Goal: Information Seeking & Learning: Learn about a topic

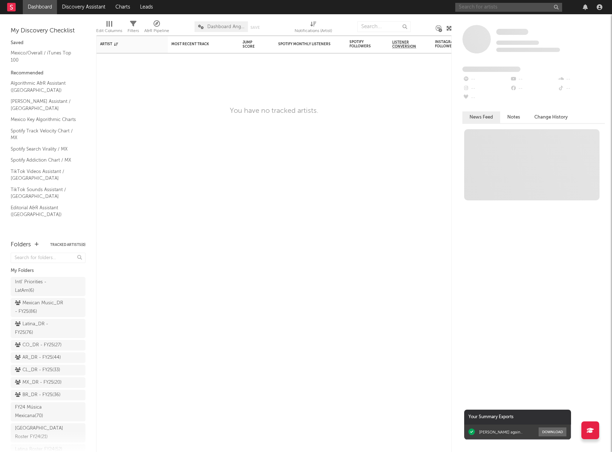
click at [505, 7] on input "text" at bounding box center [508, 7] width 107 height 9
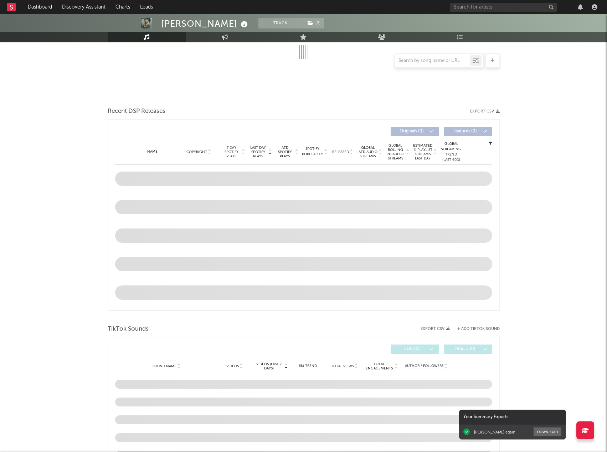
scroll to position [178, 0]
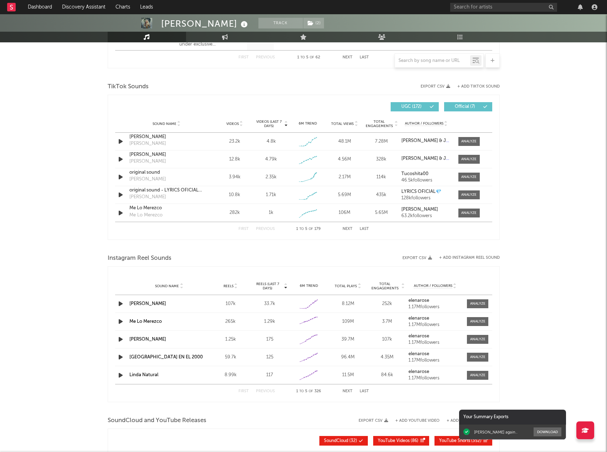
select select "6m"
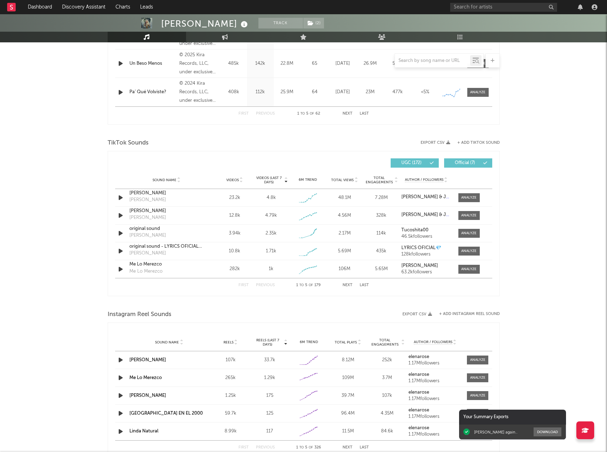
scroll to position [448, 0]
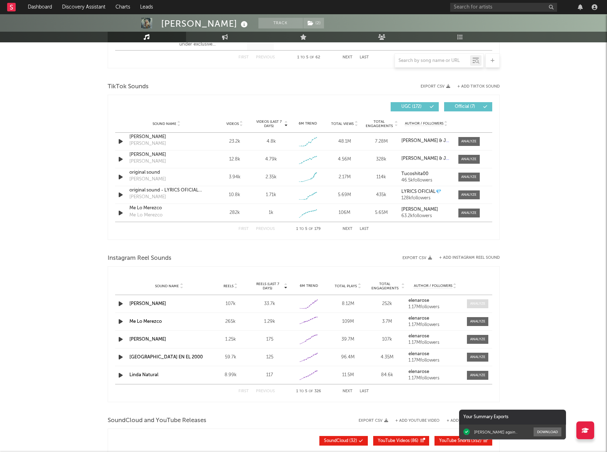
click at [471, 301] on span at bounding box center [477, 304] width 21 height 9
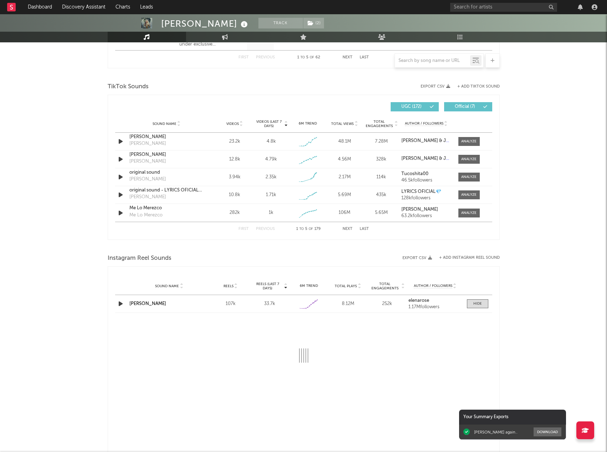
select select "1w"
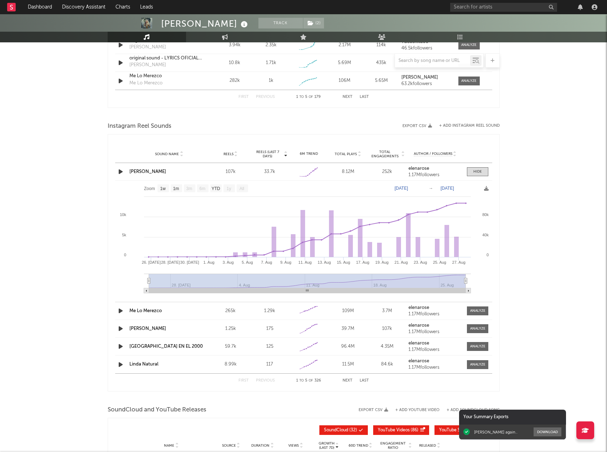
scroll to position [591, 0]
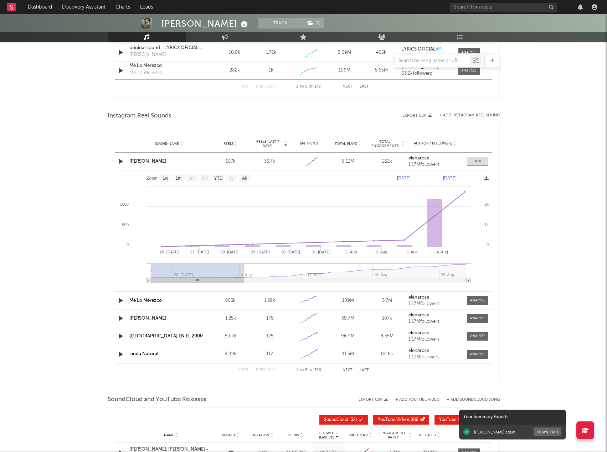
drag, startPoint x: 465, startPoint y: 271, endPoint x: 243, endPoint y: 268, distance: 221.9
click at [243, 268] on icon at bounding box center [243, 270] width 3 height 5
drag, startPoint x: 152, startPoint y: 273, endPoint x: 113, endPoint y: 271, distance: 38.9
click at [113, 271] on div "Reels (last 7 days) Sound Name Reels Reels (last 7 days) Total Plays Total Enga…" at bounding box center [304, 253] width 392 height 258
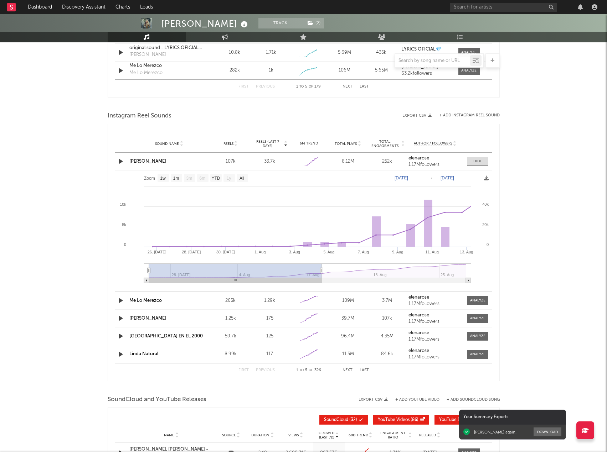
type input "[DATE]"
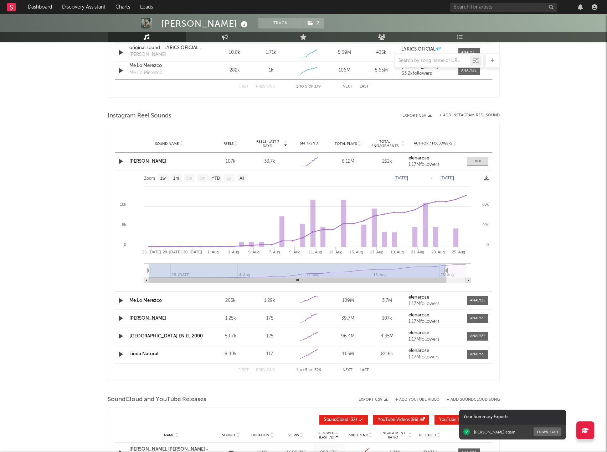
drag, startPoint x: 245, startPoint y: 271, endPoint x: 432, endPoint y: 254, distance: 188.2
click at [447, 270] on icon at bounding box center [445, 270] width 3 height 5
click at [471, 160] on span at bounding box center [477, 161] width 21 height 9
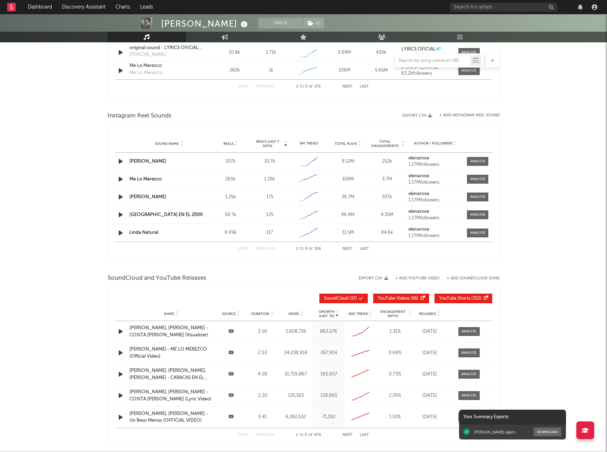
click at [479, 210] on div "Sound Name [GEOGRAPHIC_DATA] EN EL 2000 Reels 59.7k Reels (last 7 days) 125 6M …" at bounding box center [303, 214] width 377 height 17
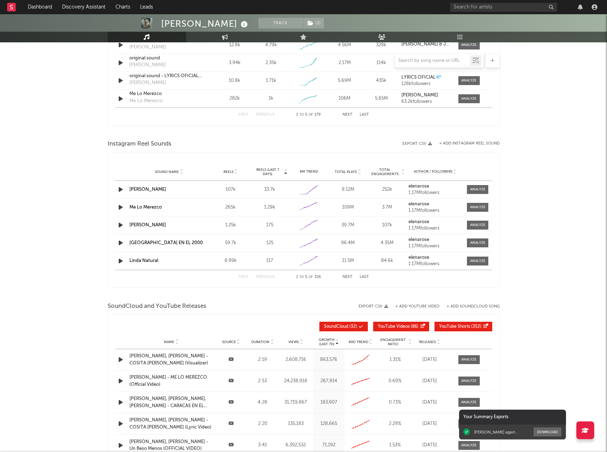
scroll to position [460, 0]
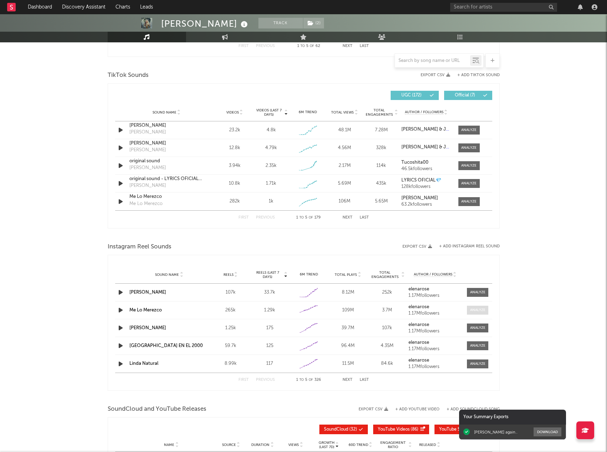
click at [476, 310] on div at bounding box center [477, 310] width 15 height 5
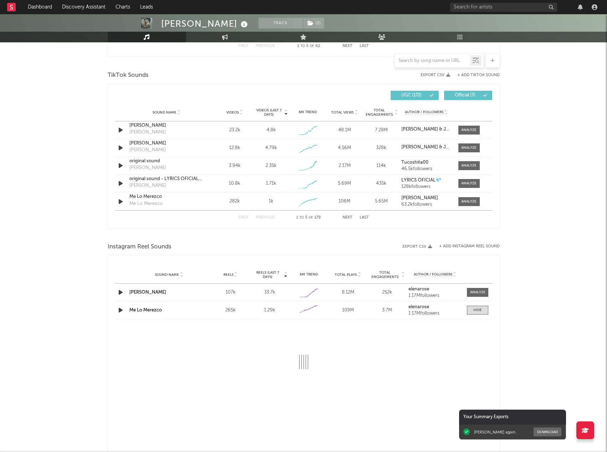
select select "6m"
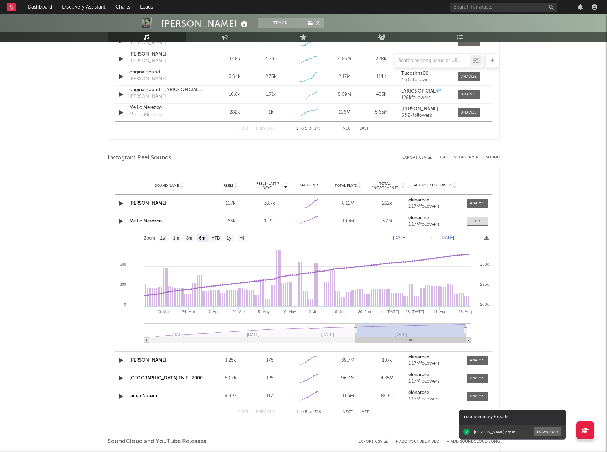
scroll to position [602, 0]
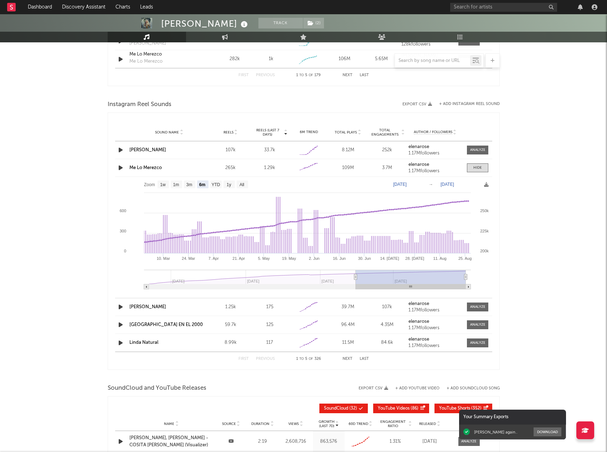
drag, startPoint x: 147, startPoint y: 289, endPoint x: 155, endPoint y: 285, distance: 8.6
click at [120, 289] on icon "Created with Highcharts 10.3.3 [DATE]. Mar [DATE]. Apr [DATE]. [DATE]. Jun [DAT…" at bounding box center [303, 236] width 377 height 118
type input "[DATE]"
select select "3m"
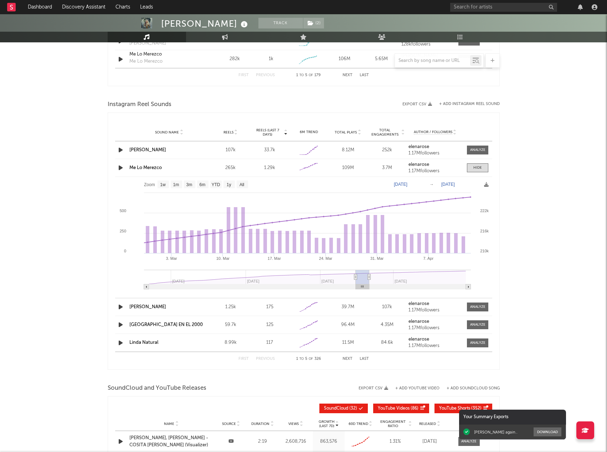
type input "[DATE]"
select select "3m"
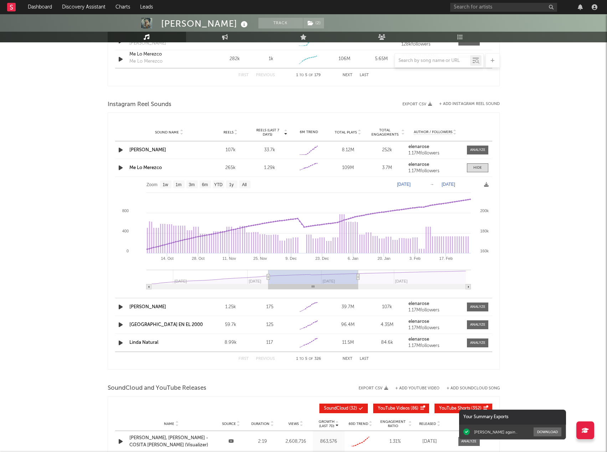
type input "[DATE]"
select select "6m"
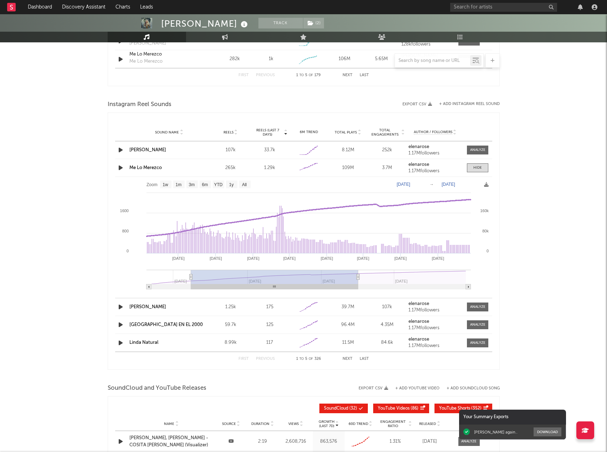
type input "[DATE]"
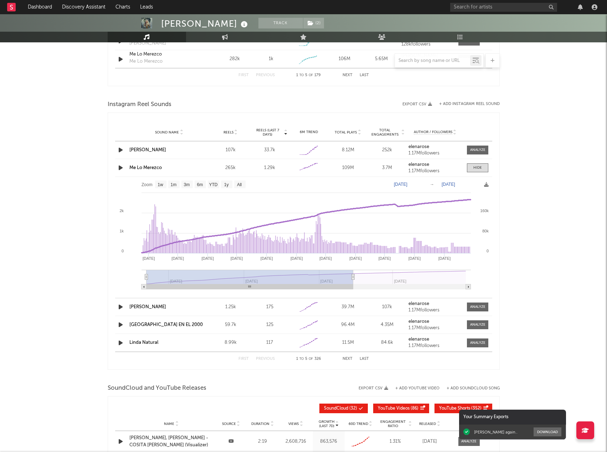
drag, startPoint x: 466, startPoint y: 278, endPoint x: 122, endPoint y: 281, distance: 343.4
click at [123, 281] on icon "Created with Highcharts 10.3.3 Sep '[DATE] Nov '[DATE] Jan '[DATE] Aug '[DATE] …" at bounding box center [303, 236] width 377 height 118
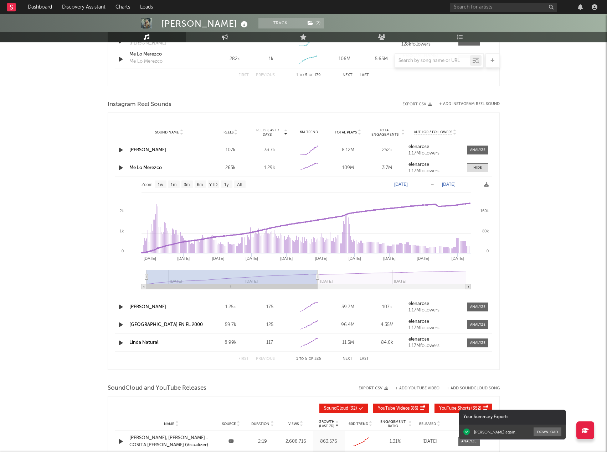
type input "[DATE]"
select select "6m"
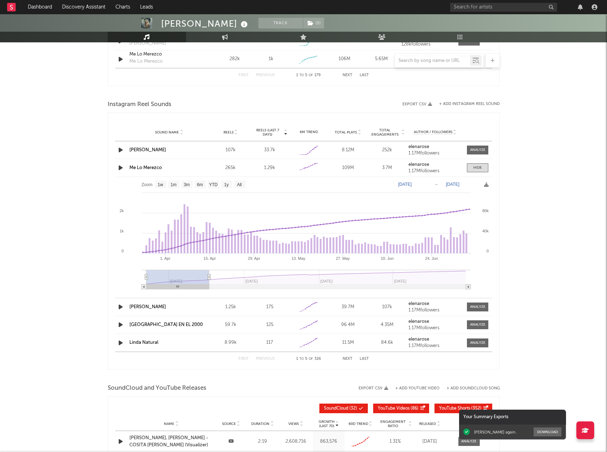
type input "[DATE]"
select select "3m"
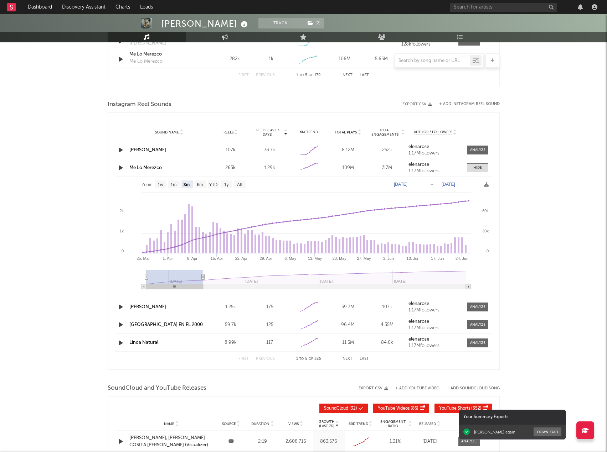
drag, startPoint x: 352, startPoint y: 278, endPoint x: 202, endPoint y: 280, distance: 149.6
click at [202, 280] on icon at bounding box center [202, 277] width 3 height 5
drag, startPoint x: 145, startPoint y: 280, endPoint x: 127, endPoint y: 279, distance: 18.6
click at [127, 279] on icon "Created with Highcharts 10.3.3 [DATE]. Apr [DATE]. May [DATE]. Jun [DATE]. Mar …" at bounding box center [303, 236] width 377 height 118
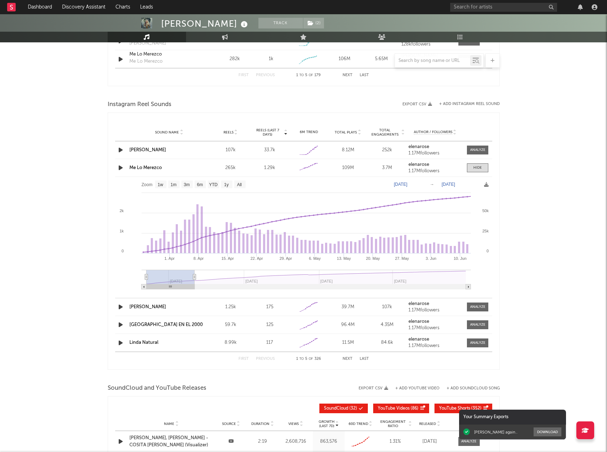
drag, startPoint x: 202, startPoint y: 277, endPoint x: 193, endPoint y: 277, distance: 8.9
click at [193, 277] on icon at bounding box center [194, 277] width 3 height 5
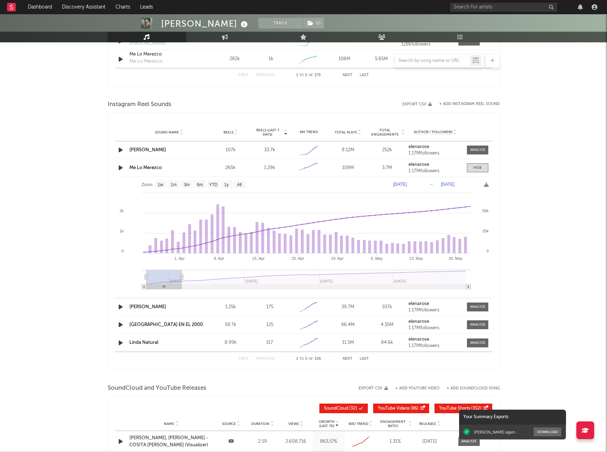
drag, startPoint x: 192, startPoint y: 277, endPoint x: 181, endPoint y: 277, distance: 11.0
click at [181, 277] on icon at bounding box center [181, 277] width 3 height 5
drag, startPoint x: 146, startPoint y: 277, endPoint x: 118, endPoint y: 278, distance: 27.4
click at [113, 278] on div "Reels (last 7 days) Sound Name Reels Reels (last 7 days) Total Plays Total Enga…" at bounding box center [304, 242] width 392 height 258
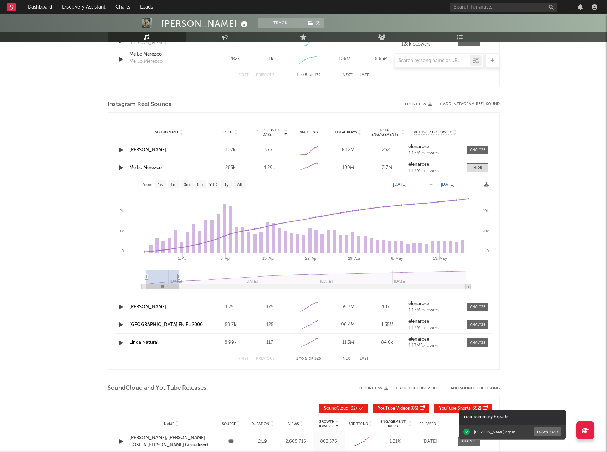
type input "[DATE]"
drag, startPoint x: 182, startPoint y: 277, endPoint x: 177, endPoint y: 277, distance: 5.0
click at [177, 277] on icon at bounding box center [177, 277] width 3 height 5
click at [472, 149] on div at bounding box center [477, 149] width 15 height 5
select select "1w"
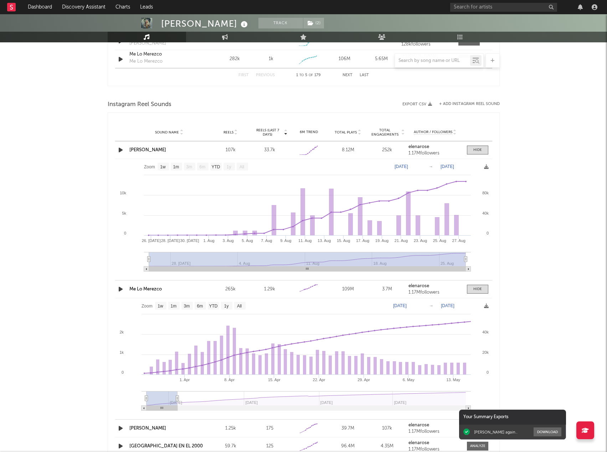
drag, startPoint x: 148, startPoint y: 260, endPoint x: 92, endPoint y: 264, distance: 56.0
click at [92, 264] on div "[PERSON_NAME] Track ( 2 ) [GEOGRAPHIC_DATA] | Latin Edit Track ( 2 ) Benchmark …" at bounding box center [303, 71] width 607 height 1319
drag, startPoint x: 464, startPoint y: 260, endPoint x: 531, endPoint y: 262, distance: 66.6
click at [531, 262] on div "[PERSON_NAME] Track ( 2 ) [GEOGRAPHIC_DATA] | Latin Edit Track ( 2 ) Benchmark …" at bounding box center [303, 71] width 607 height 1319
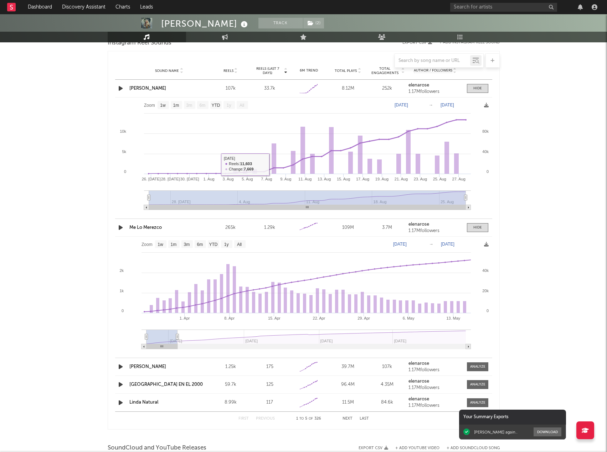
scroll to position [744, 0]
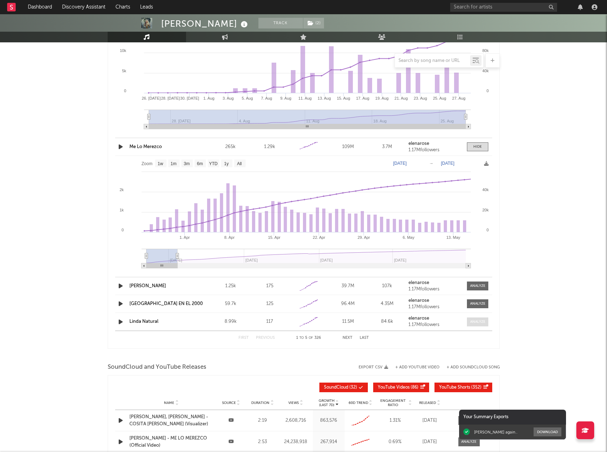
click at [471, 320] on div at bounding box center [477, 322] width 15 height 5
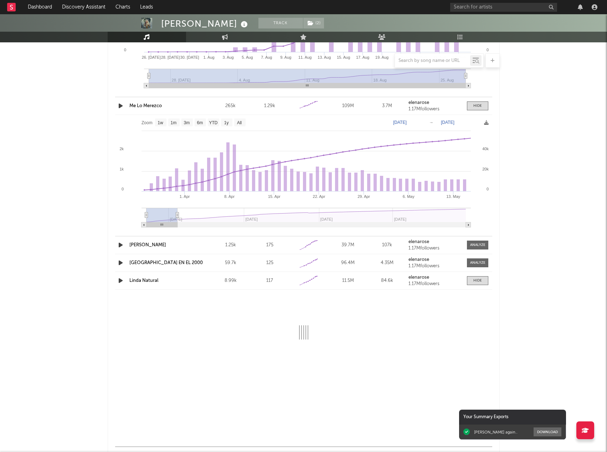
select select "6m"
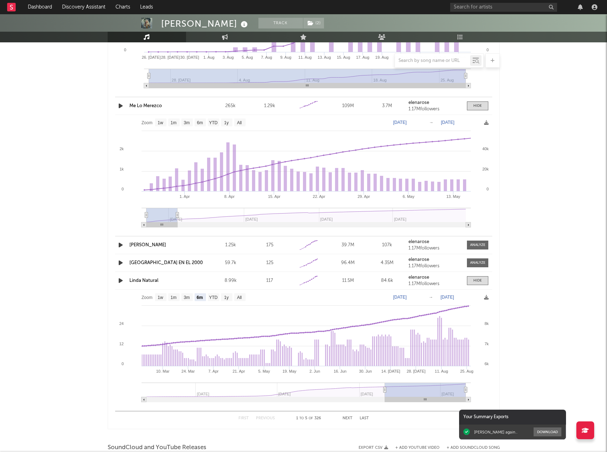
scroll to position [887, 0]
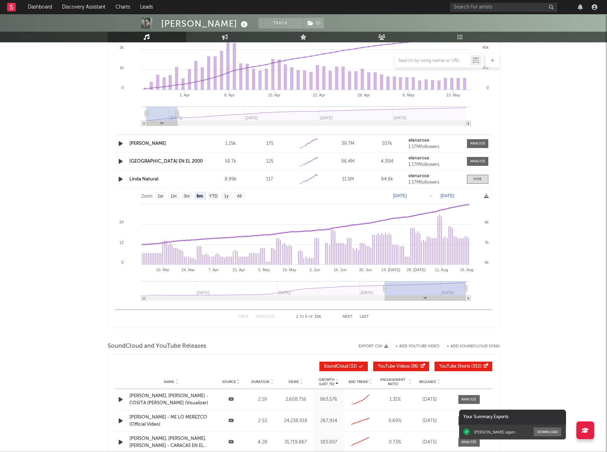
type input "[DATE]"
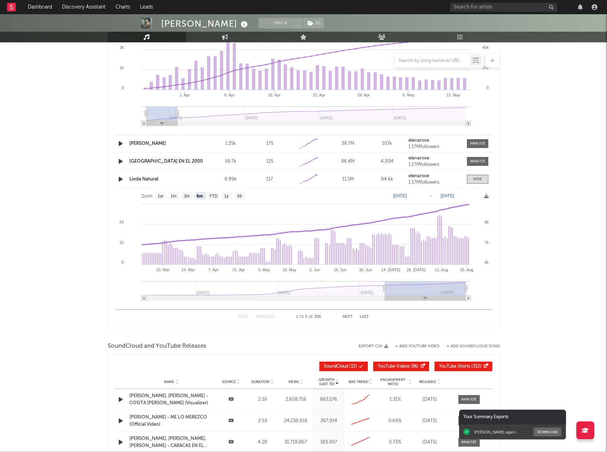
type input "[DATE]"
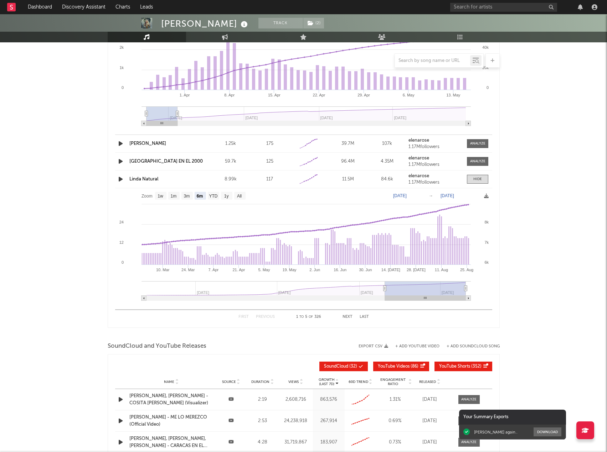
type input "[DATE]"
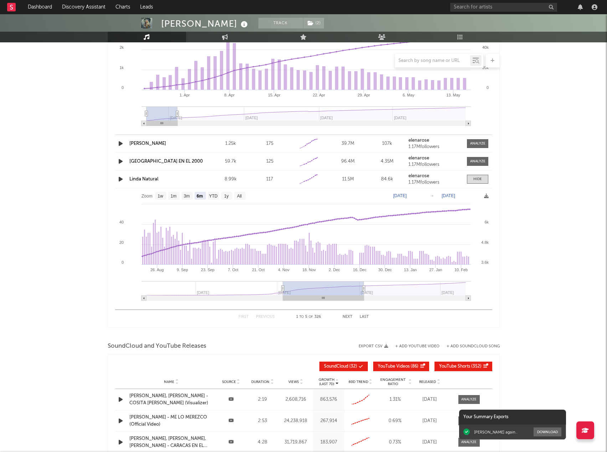
type input "[DATE]"
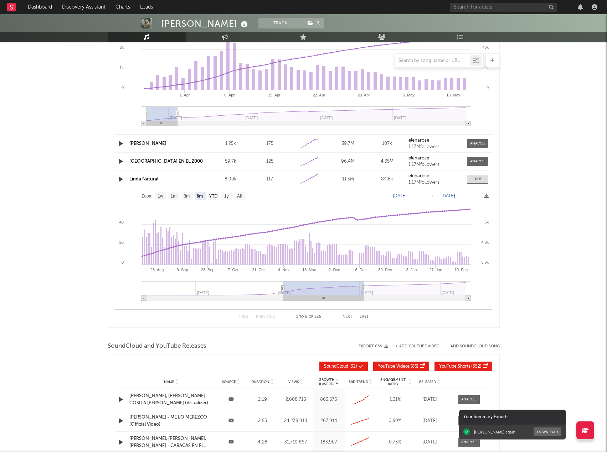
type input "[DATE]"
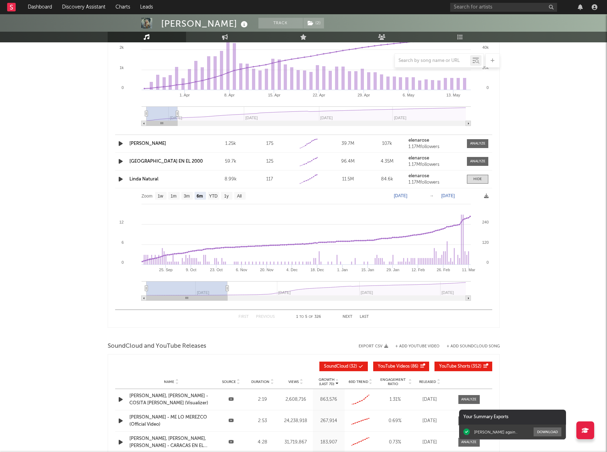
drag, startPoint x: 386, startPoint y: 292, endPoint x: 61, endPoint y: 301, distance: 325.7
type input "[DATE]"
drag, startPoint x: 143, startPoint y: 289, endPoint x: 88, endPoint y: 293, distance: 55.4
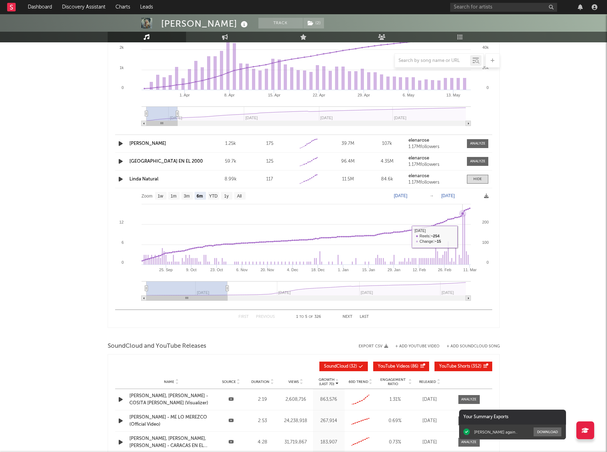
click at [461, 238] on rect at bounding box center [303, 247] width 377 height 118
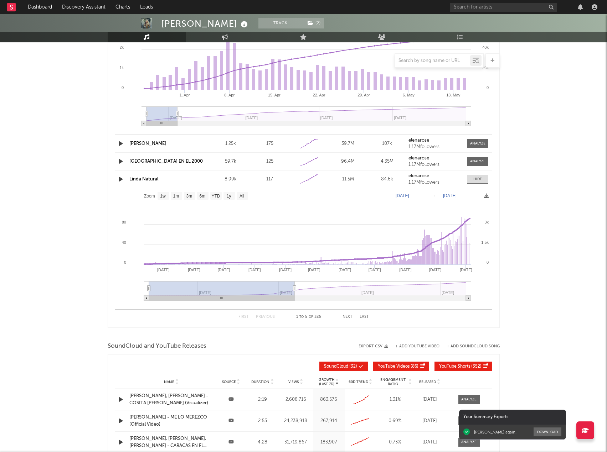
type input "[DATE]"
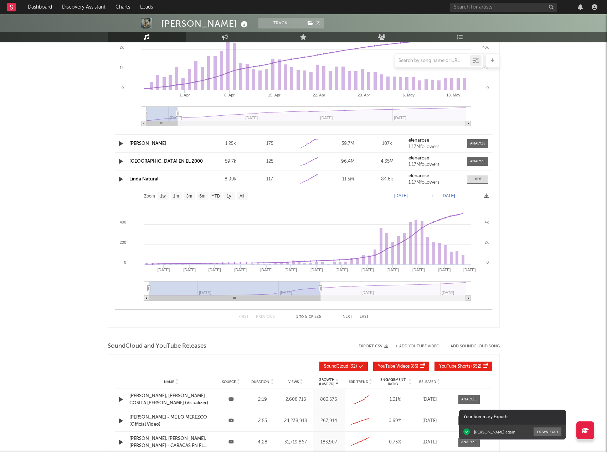
type input "[DATE]"
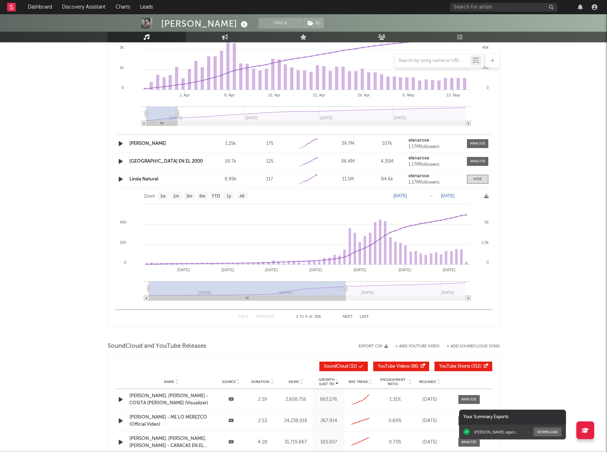
type input "[DATE]"
drag, startPoint x: 227, startPoint y: 289, endPoint x: 345, endPoint y: 289, distance: 118.3
click at [345, 289] on icon at bounding box center [345, 288] width 3 height 5
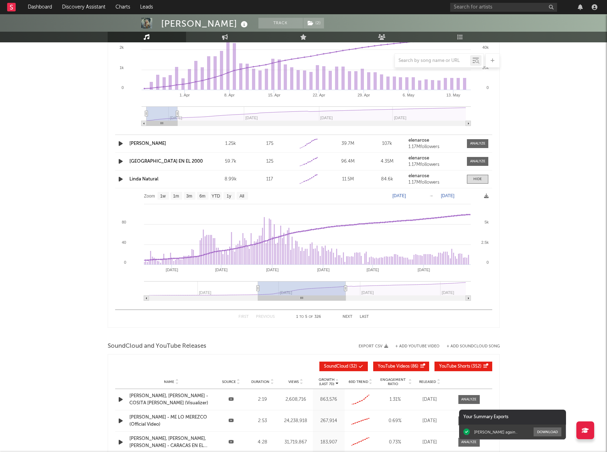
type input "[DATE]"
select select "6m"
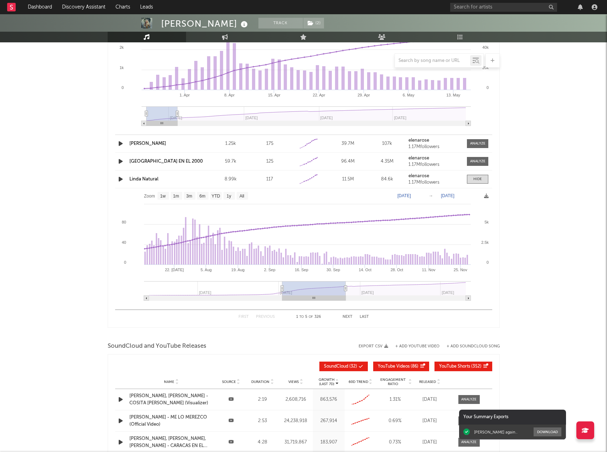
drag, startPoint x: 149, startPoint y: 290, endPoint x: 282, endPoint y: 288, distance: 133.2
click at [282, 288] on icon at bounding box center [281, 288] width 3 height 5
type input "[DATE]"
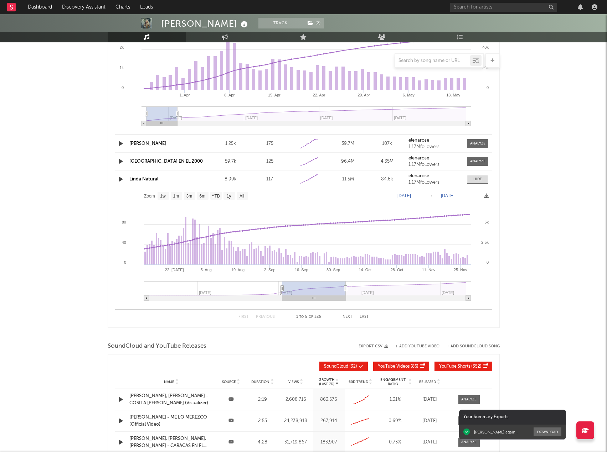
type input "[DATE]"
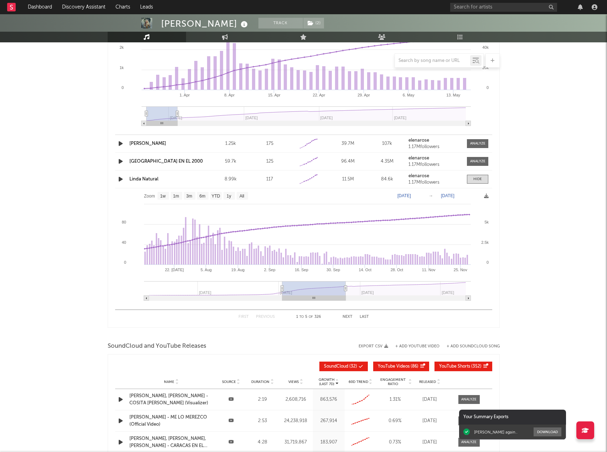
type input "[DATE]"
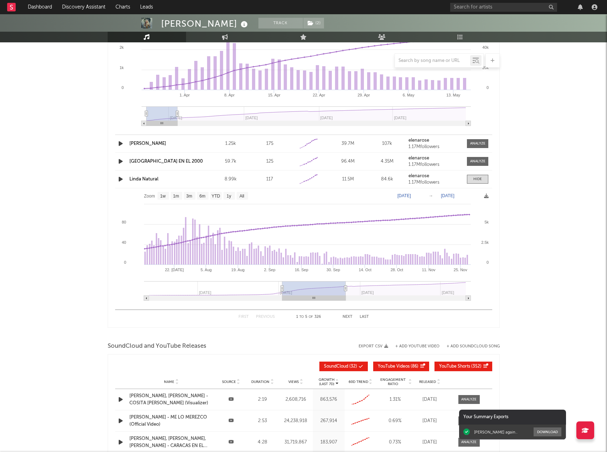
type input "[DATE]"
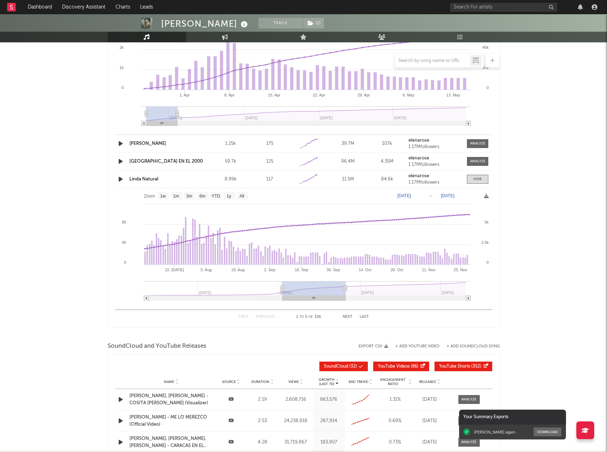
type input "[DATE]"
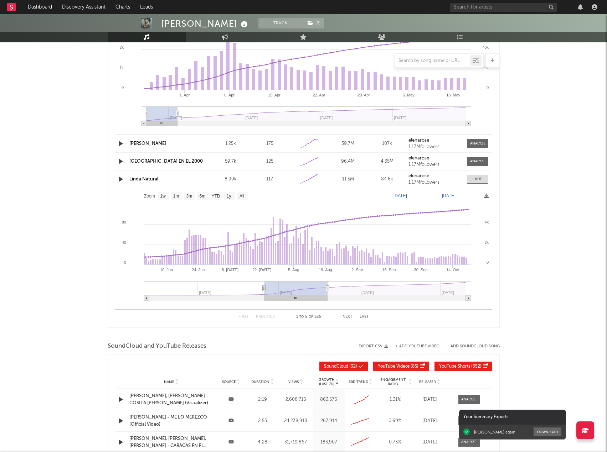
type input "[DATE]"
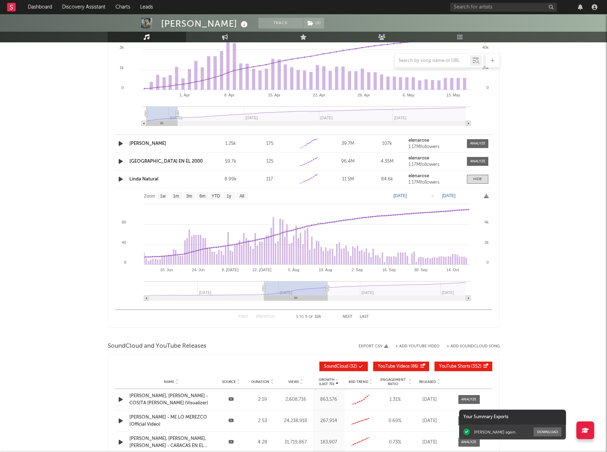
type input "[DATE]"
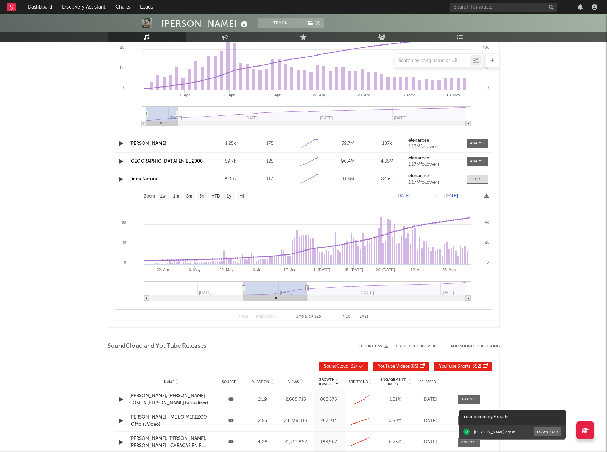
type input "[DATE]"
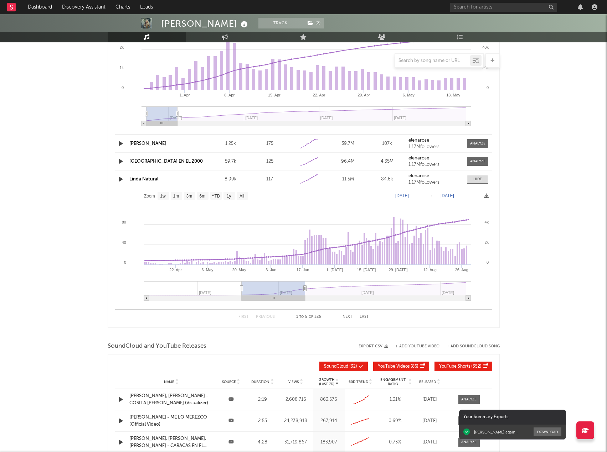
type input "[DATE]"
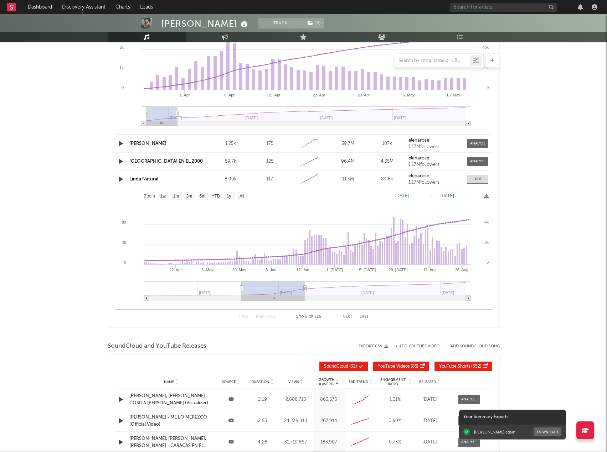
type input "[DATE]"
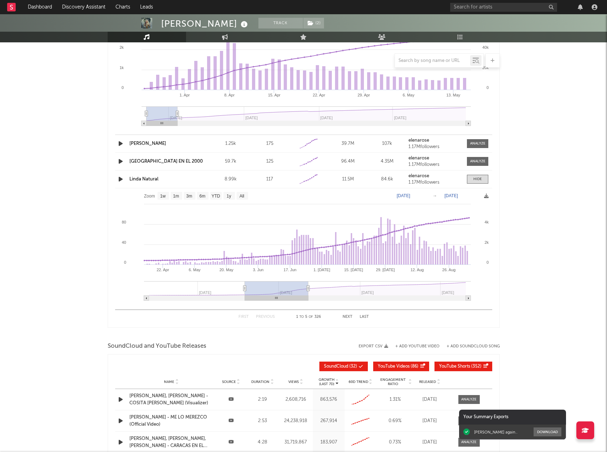
type input "[DATE]"
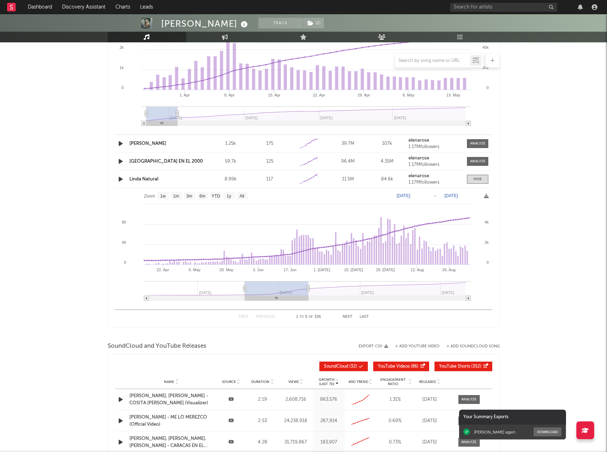
type input "[DATE]"
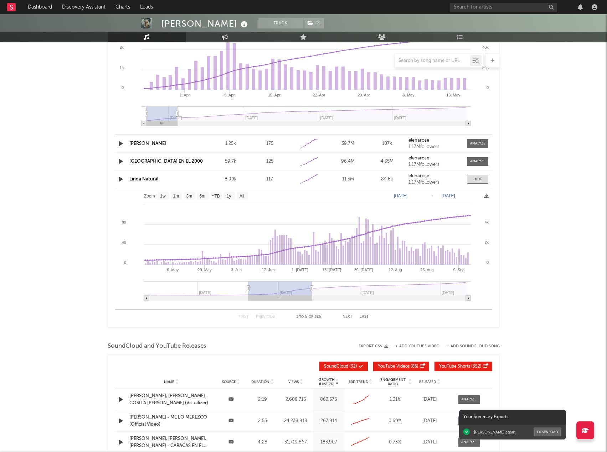
drag, startPoint x: 342, startPoint y: 289, endPoint x: 308, endPoint y: 292, distance: 34.0
click at [308, 292] on rect at bounding box center [279, 288] width 63 height 14
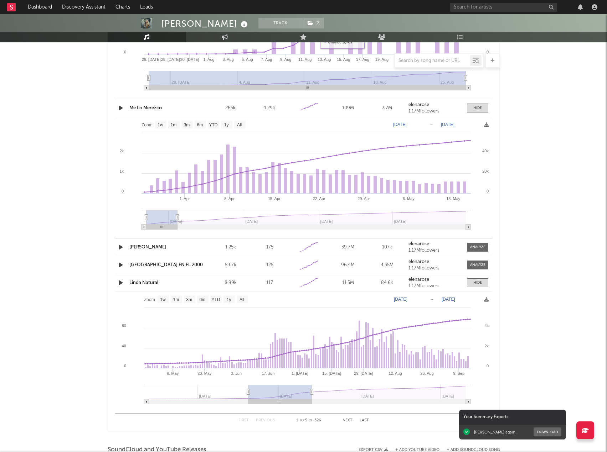
scroll to position [816, 0]
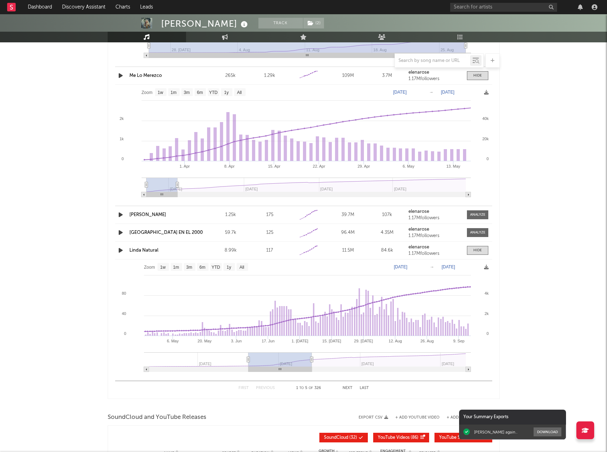
drag, startPoint x: 475, startPoint y: 229, endPoint x: 444, endPoint y: 243, distance: 34.4
click at [475, 229] on span at bounding box center [477, 232] width 21 height 9
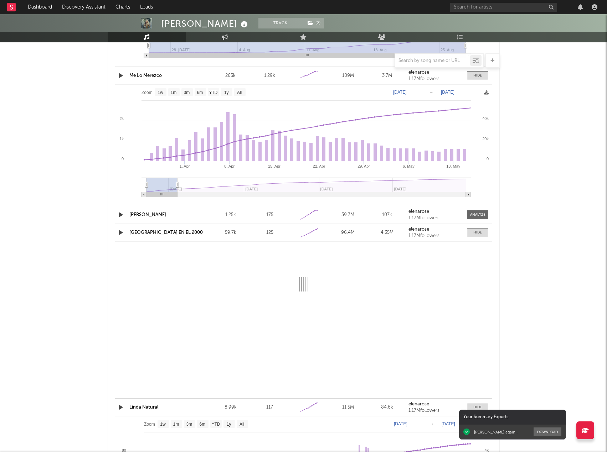
select select "6m"
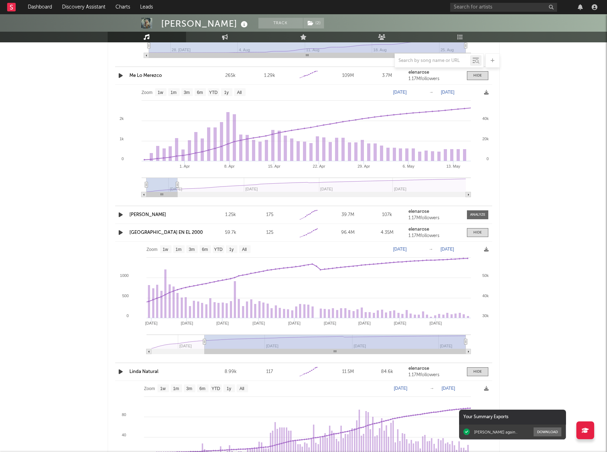
type input "[DATE]"
select select "All"
type input "[DATE]"
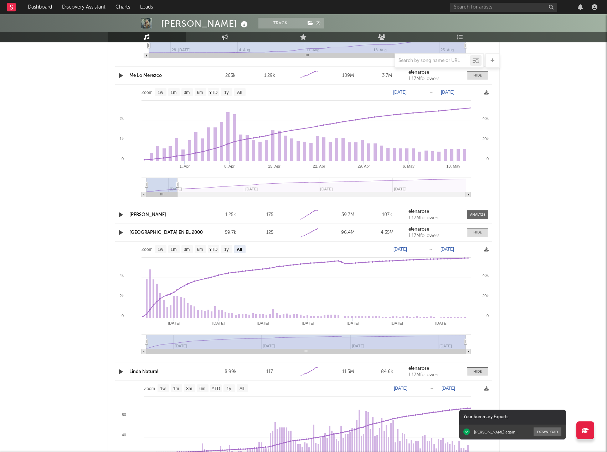
drag, startPoint x: 378, startPoint y: 342, endPoint x: 64, endPoint y: 360, distance: 314.7
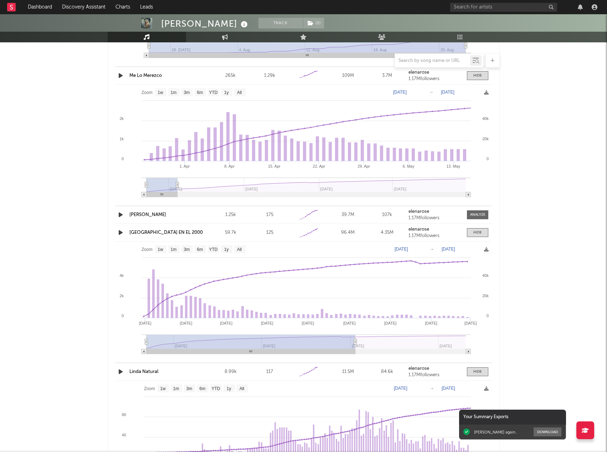
type input "[DATE]"
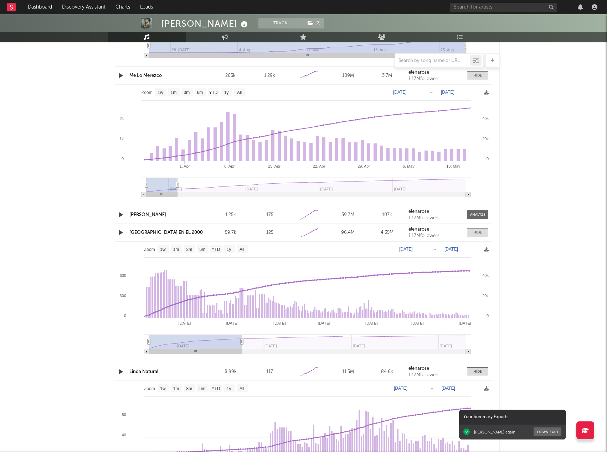
select select "6m"
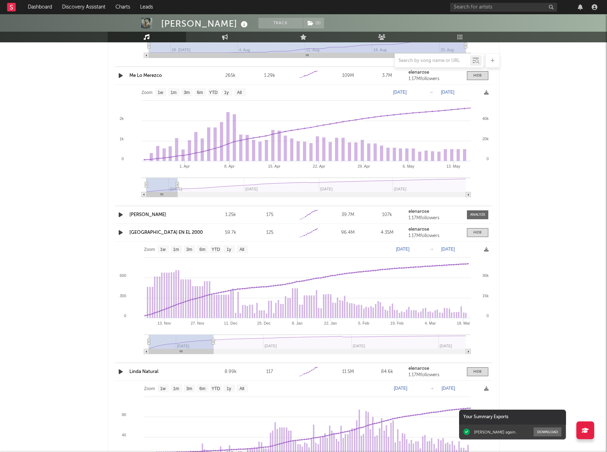
type input "[DATE]"
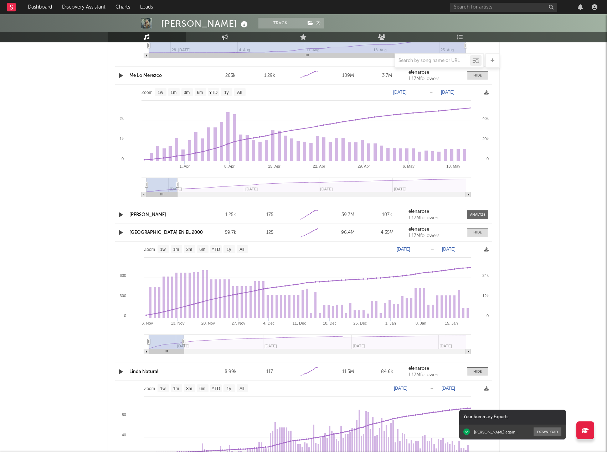
select select "3m"
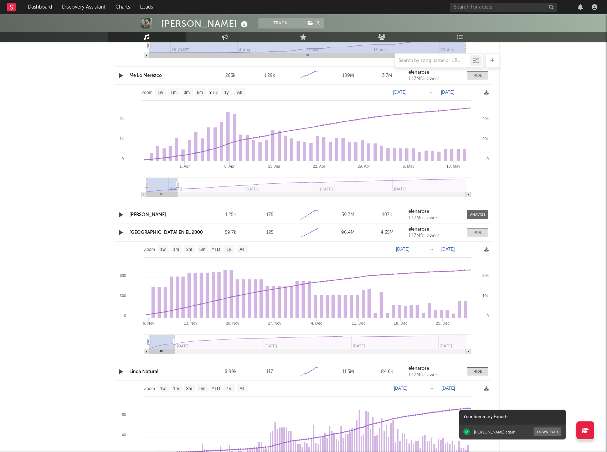
type input "[DATE]"
select select "3m"
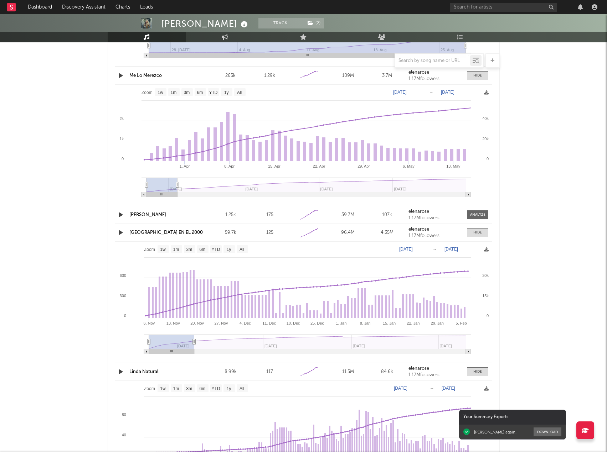
type input "[DATE]"
drag, startPoint x: 465, startPoint y: 341, endPoint x: 194, endPoint y: 351, distance: 270.9
click at [194, 351] on g at bounding box center [307, 345] width 327 height 20
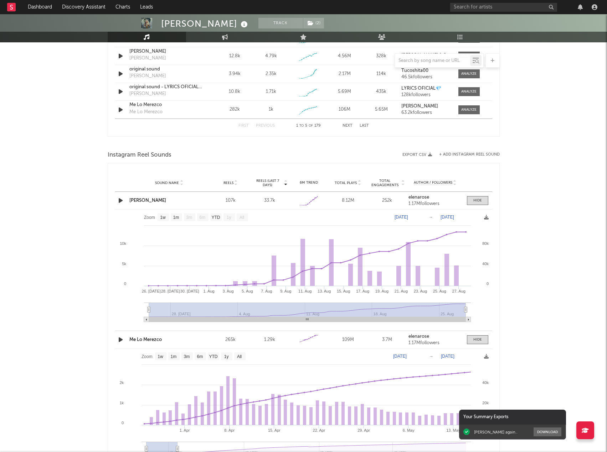
scroll to position [589, 0]
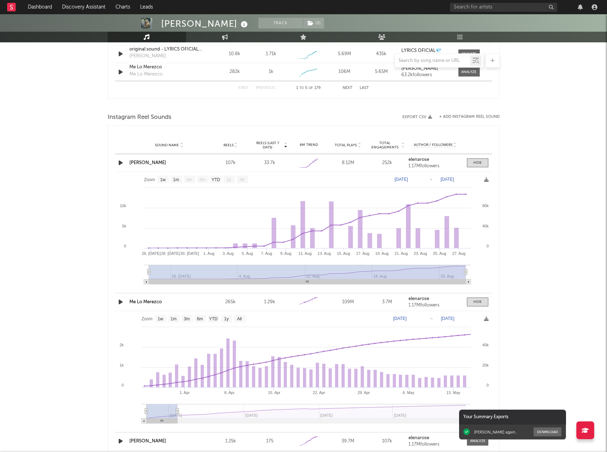
click at [461, 162] on link "elenarose" at bounding box center [434, 159] width 53 height 5
click at [154, 166] on div "[PERSON_NAME]" at bounding box center [169, 163] width 80 height 7
click at [151, 162] on link "[PERSON_NAME]" at bounding box center [147, 163] width 37 height 5
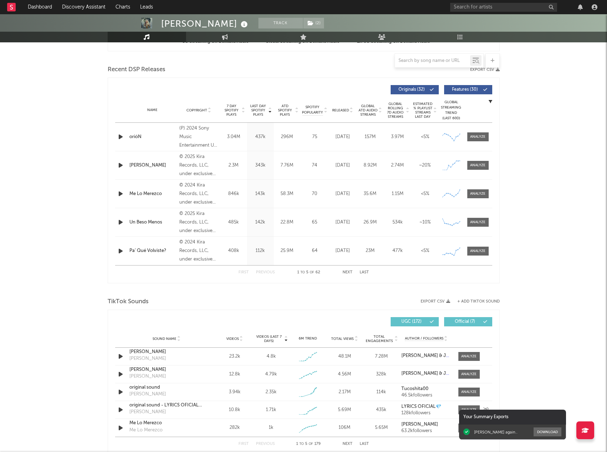
scroll to position [411, 0]
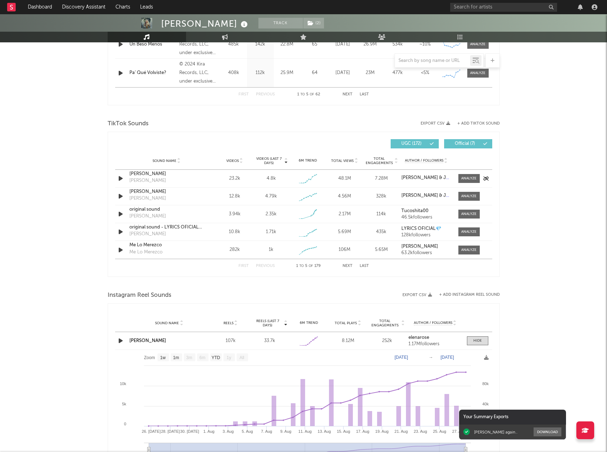
drag, startPoint x: 467, startPoint y: 175, endPoint x: 444, endPoint y: 170, distance: 23.9
click at [467, 175] on span at bounding box center [468, 178] width 21 height 9
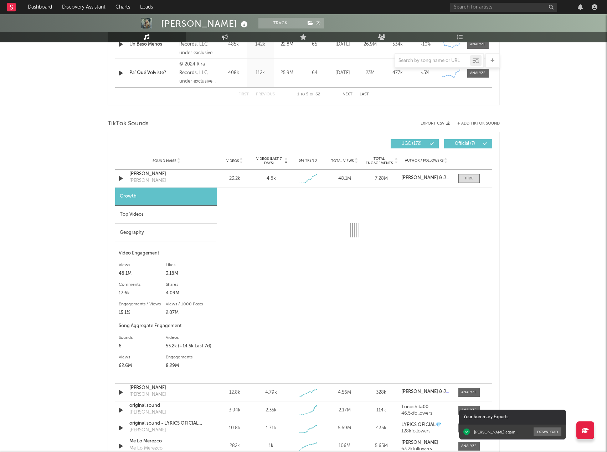
select select "1w"
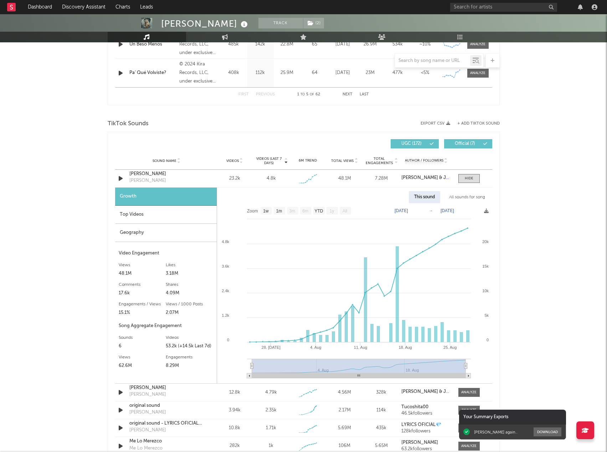
click at [157, 218] on div "Top Videos" at bounding box center [166, 215] width 102 height 18
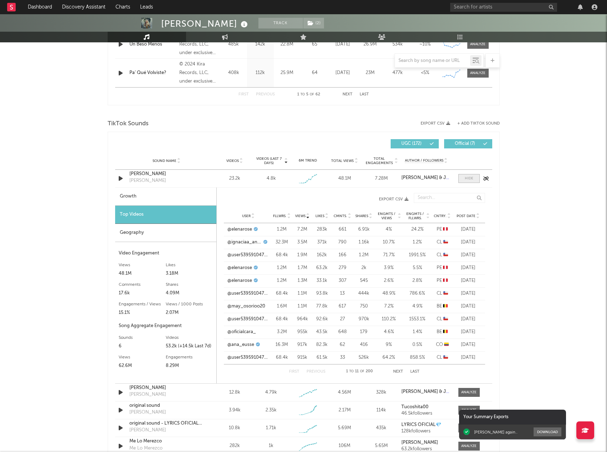
click at [473, 180] on span at bounding box center [468, 178] width 21 height 9
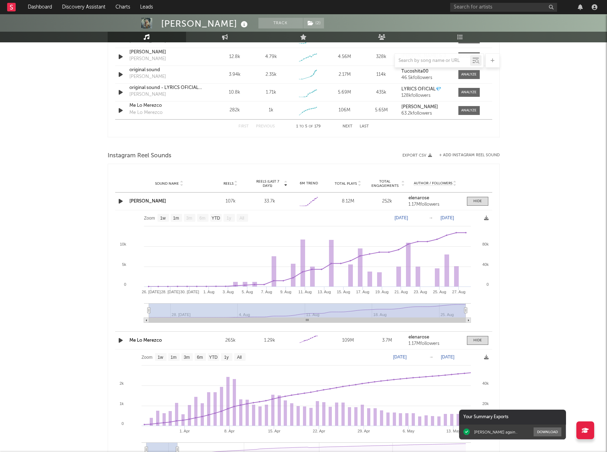
scroll to position [554, 0]
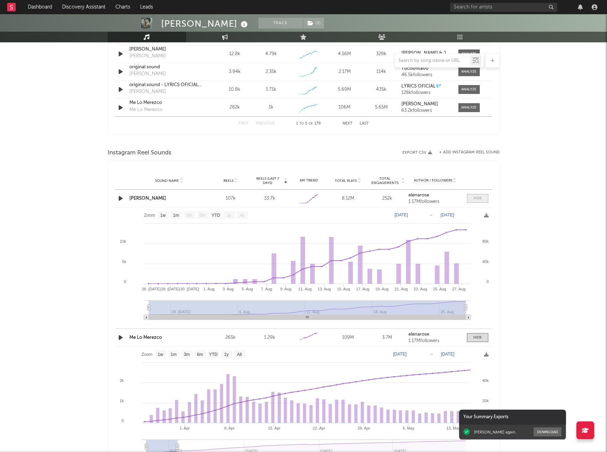
click at [477, 198] on div at bounding box center [477, 198] width 9 height 5
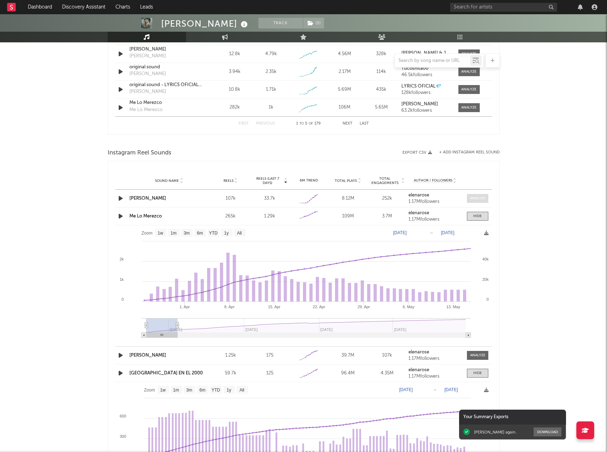
click at [477, 198] on div at bounding box center [477, 198] width 15 height 5
select select "1w"
